Goal: Information Seeking & Learning: Check status

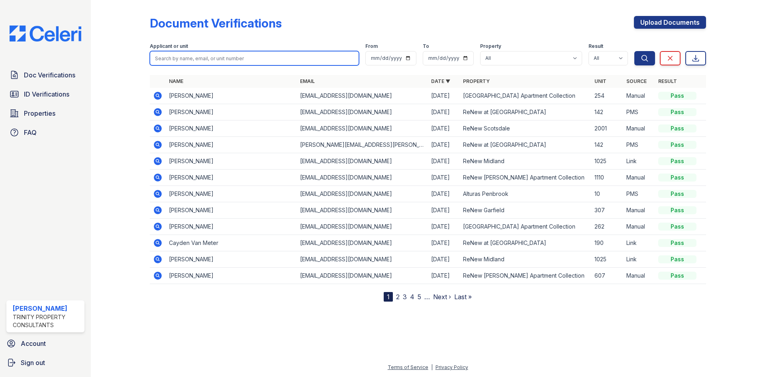
click at [183, 58] on input "search" at bounding box center [254, 58] width 209 height 14
type input "netty"
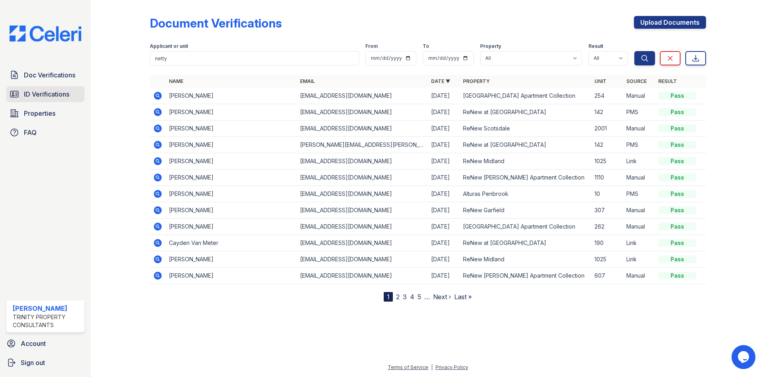
click at [81, 98] on link "ID Verifications" at bounding box center [45, 94] width 78 height 16
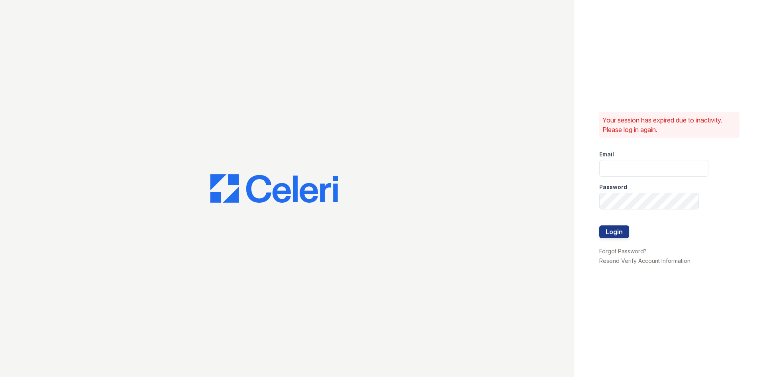
click at [213, 59] on div at bounding box center [287, 188] width 574 height 377
type input "kdominguez@trinity-pm.com"
click at [617, 233] on button "Login" at bounding box center [614, 231] width 30 height 13
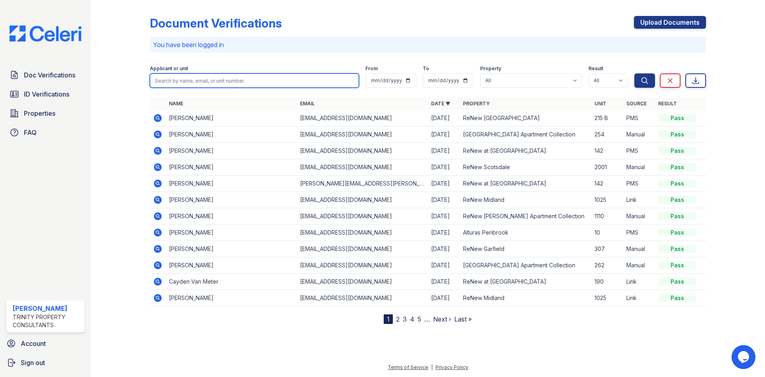
click at [249, 86] on input "search" at bounding box center [254, 80] width 209 height 14
type input "netty"
click at [635, 73] on button "Search" at bounding box center [645, 80] width 21 height 14
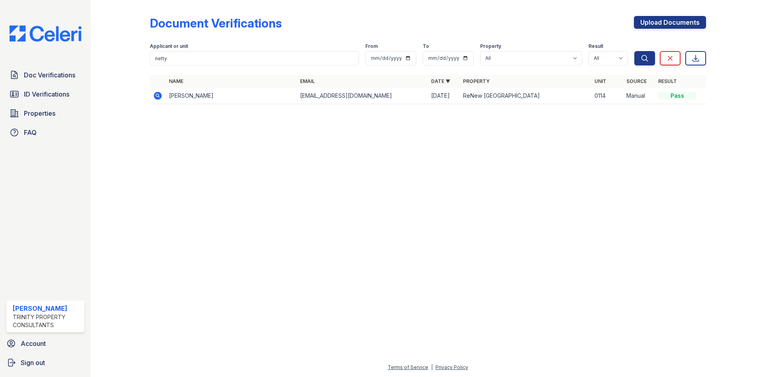
click at [157, 98] on icon at bounding box center [158, 96] width 8 height 8
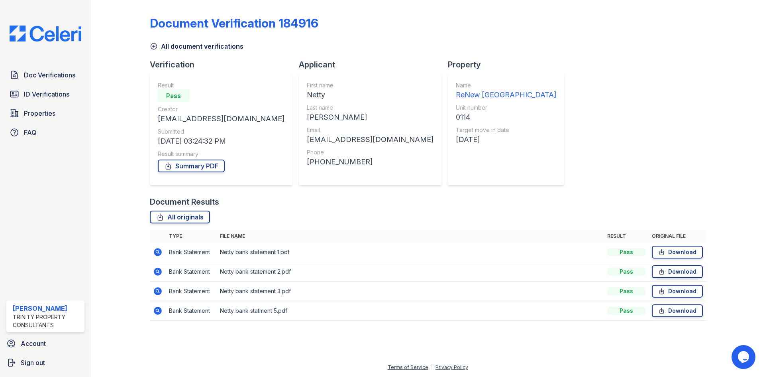
click at [327, 96] on div "Netty" at bounding box center [370, 94] width 127 height 11
click at [47, 97] on span "ID Verifications" at bounding box center [46, 94] width 45 height 10
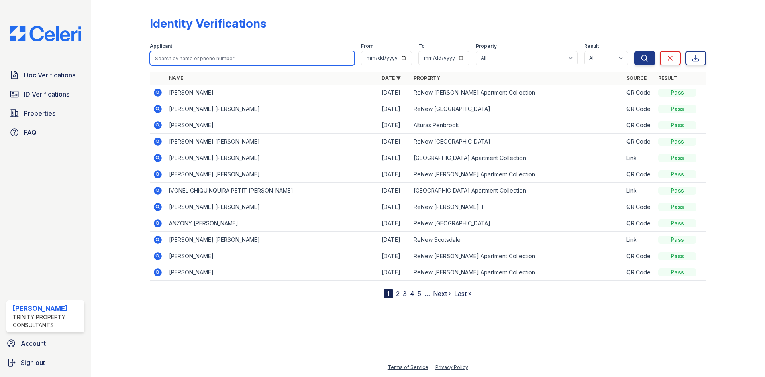
click at [203, 57] on input "search" at bounding box center [252, 58] width 205 height 14
type input "netty"
click at [635, 51] on button "Search" at bounding box center [645, 58] width 21 height 14
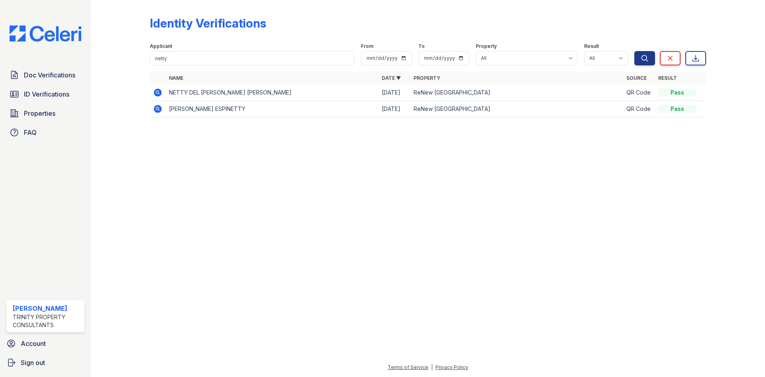
click at [157, 94] on icon at bounding box center [158, 92] width 8 height 8
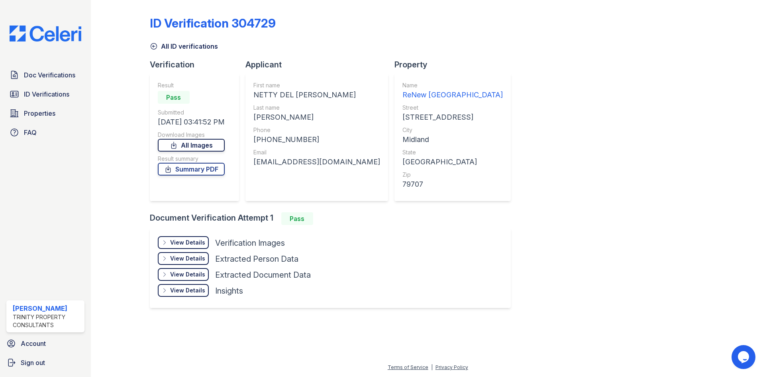
click at [207, 147] on link "All Images" at bounding box center [191, 145] width 67 height 13
click at [216, 171] on link "Summary PDF" at bounding box center [191, 169] width 67 height 13
click at [210, 165] on link "Summary PDF" at bounding box center [191, 169] width 67 height 13
click at [155, 47] on icon at bounding box center [154, 46] width 8 height 8
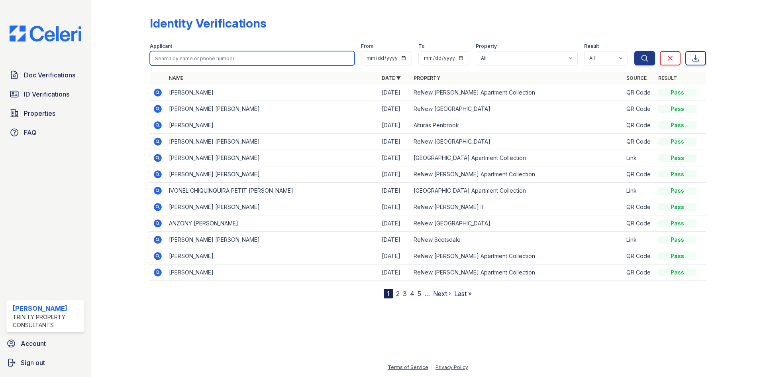
drag, startPoint x: 279, startPoint y: 59, endPoint x: 285, endPoint y: 61, distance: 5.4
click at [279, 59] on input "search" at bounding box center [252, 58] width 205 height 14
type input "juan"
click at [635, 51] on button "Search" at bounding box center [645, 58] width 21 height 14
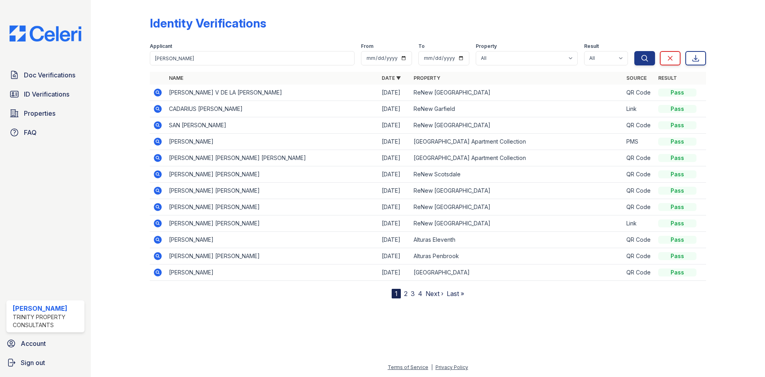
click at [158, 92] on icon at bounding box center [157, 92] width 2 height 2
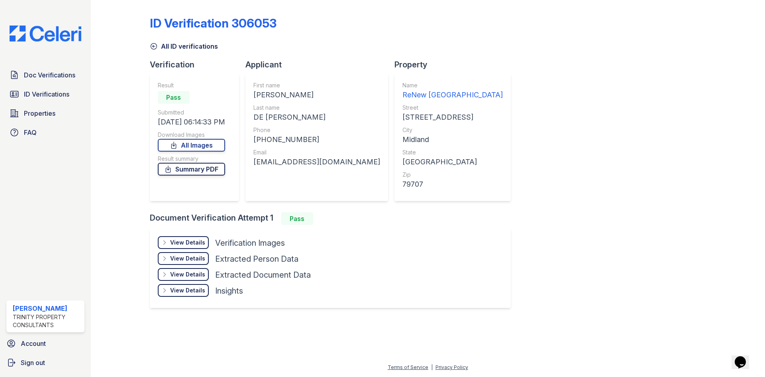
click at [195, 167] on link "Summary PDF" at bounding box center [191, 169] width 67 height 13
click at [209, 137] on div "Download Images" at bounding box center [191, 135] width 67 height 8
click at [209, 140] on link "All Images" at bounding box center [191, 145] width 67 height 13
click at [61, 81] on link "Doc Verifications" at bounding box center [45, 75] width 78 height 16
click at [68, 94] on span "ID Verifications" at bounding box center [46, 94] width 45 height 10
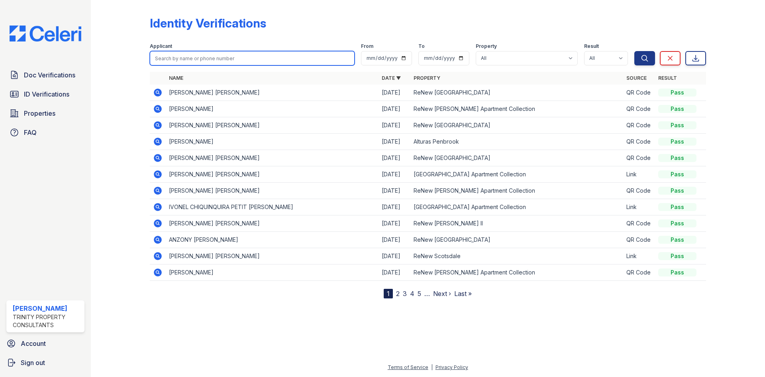
click at [215, 60] on input "search" at bounding box center [252, 58] width 205 height 14
type input "gabriel"
click at [635, 51] on button "Search" at bounding box center [645, 58] width 21 height 14
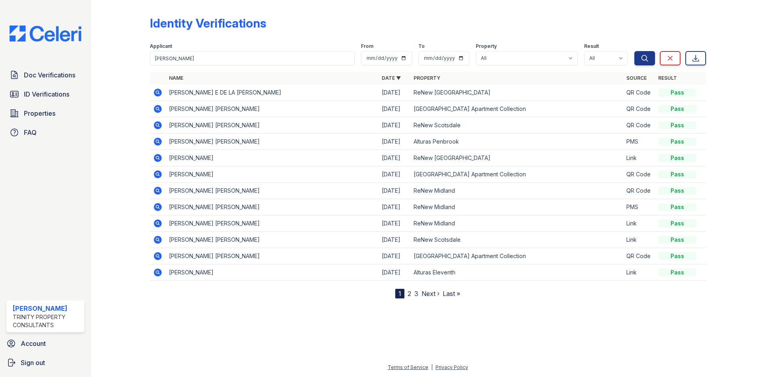
click at [158, 94] on icon at bounding box center [158, 92] width 8 height 8
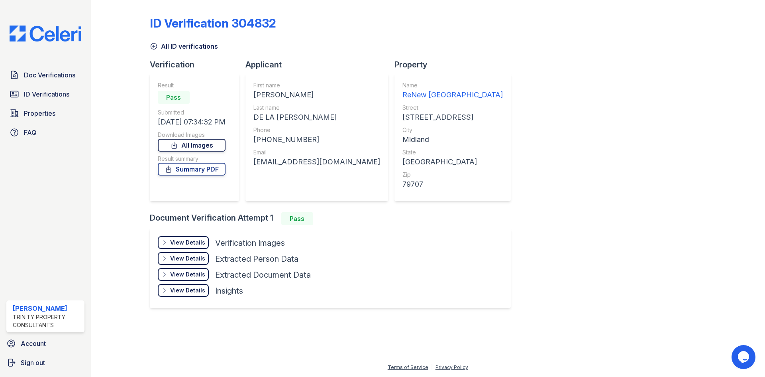
click at [215, 147] on link "All Images" at bounding box center [192, 145] width 68 height 13
click at [210, 145] on link "All Images" at bounding box center [192, 145] width 68 height 13
click at [224, 163] on link "Summary PDF" at bounding box center [192, 169] width 68 height 13
click at [42, 67] on div "Doc Verifications ID Verifications Properties FAQ Kasandra Dominguez Trinity Pr…" at bounding box center [45, 188] width 91 height 377
click at [67, 73] on span "Doc Verifications" at bounding box center [49, 75] width 51 height 10
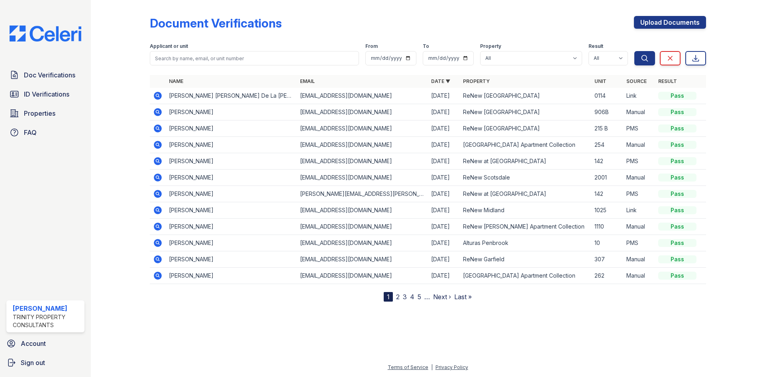
click at [158, 95] on icon at bounding box center [157, 95] width 2 height 2
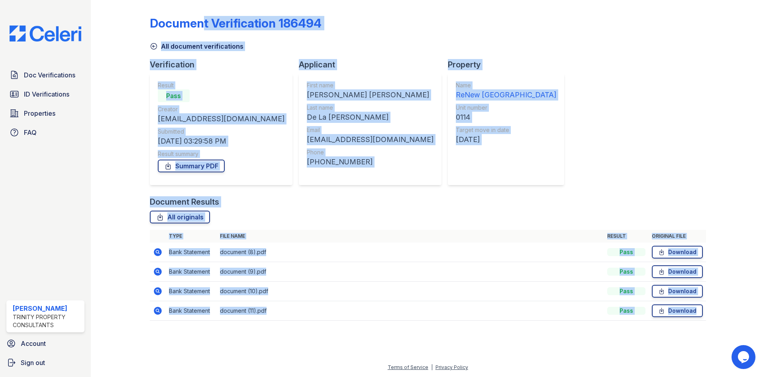
drag, startPoint x: 196, startPoint y: 31, endPoint x: 535, endPoint y: 338, distance: 457.5
click at [535, 338] on div "Document Verification 186494 All document verifications Verification Result Pas…" at bounding box center [428, 170] width 649 height 341
click at [497, 158] on div "Document Verification 186494 All document verifications Verification Result Pas…" at bounding box center [428, 165] width 556 height 325
click at [562, 164] on div "Document Verification 186494 All document verifications Verification Result Pas…" at bounding box center [428, 165] width 556 height 325
click at [582, 167] on div "Document Verification 186494 All document verifications Verification Result Pas…" at bounding box center [428, 165] width 556 height 325
